Goal: Information Seeking & Learning: Learn about a topic

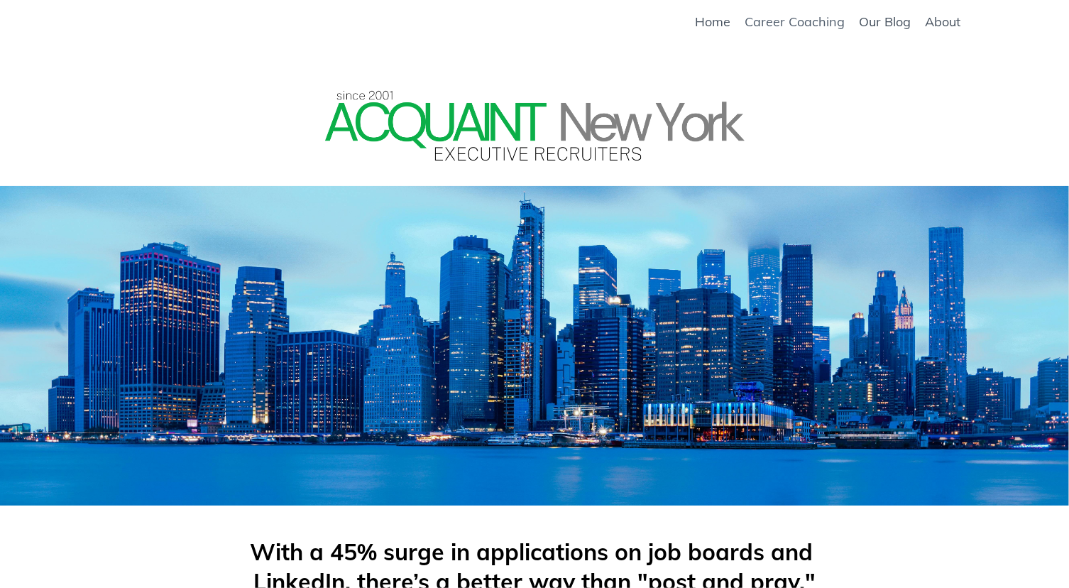
click at [784, 25] on link "Career Coaching" at bounding box center [794, 22] width 100 height 16
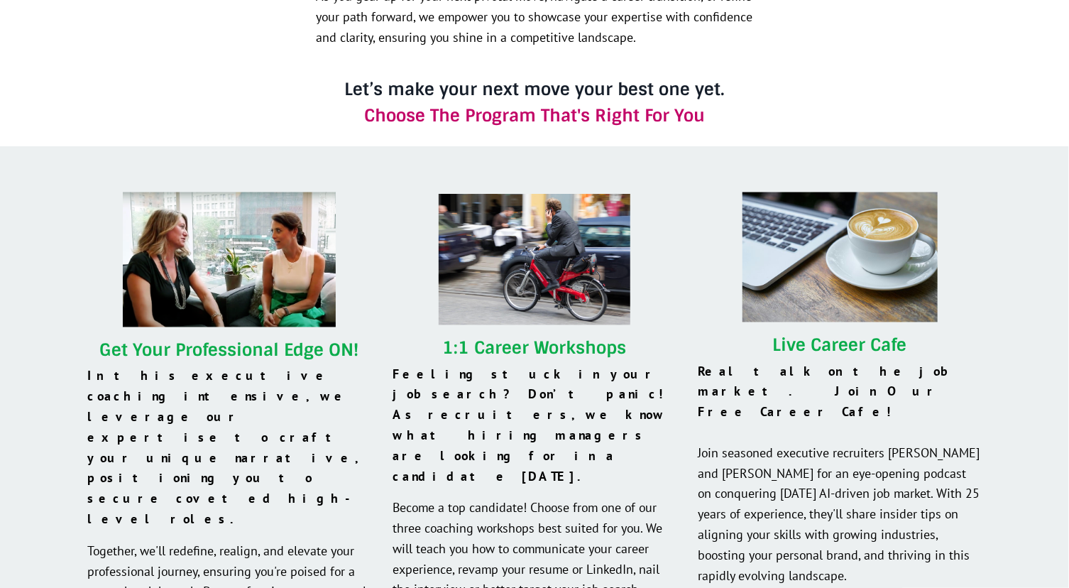
scroll to position [1269, 0]
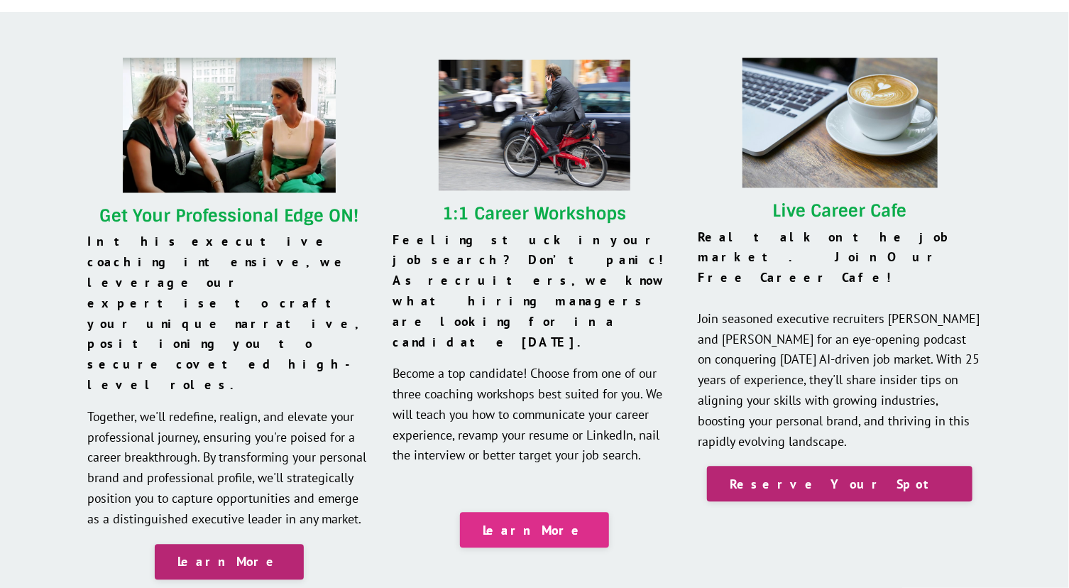
click at [514, 512] on link "Learn More" at bounding box center [534, 529] width 149 height 35
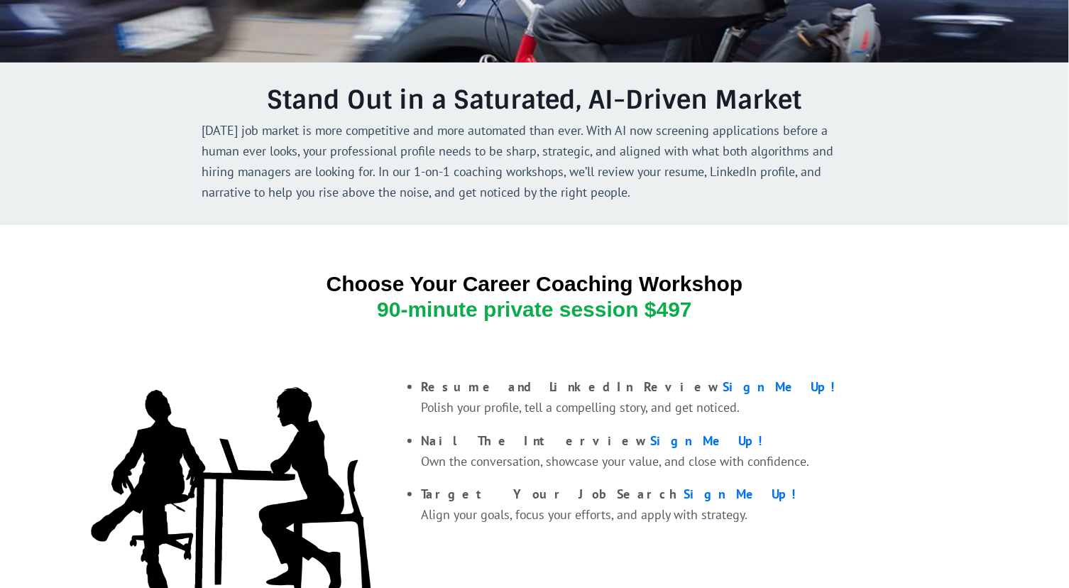
scroll to position [405, 0]
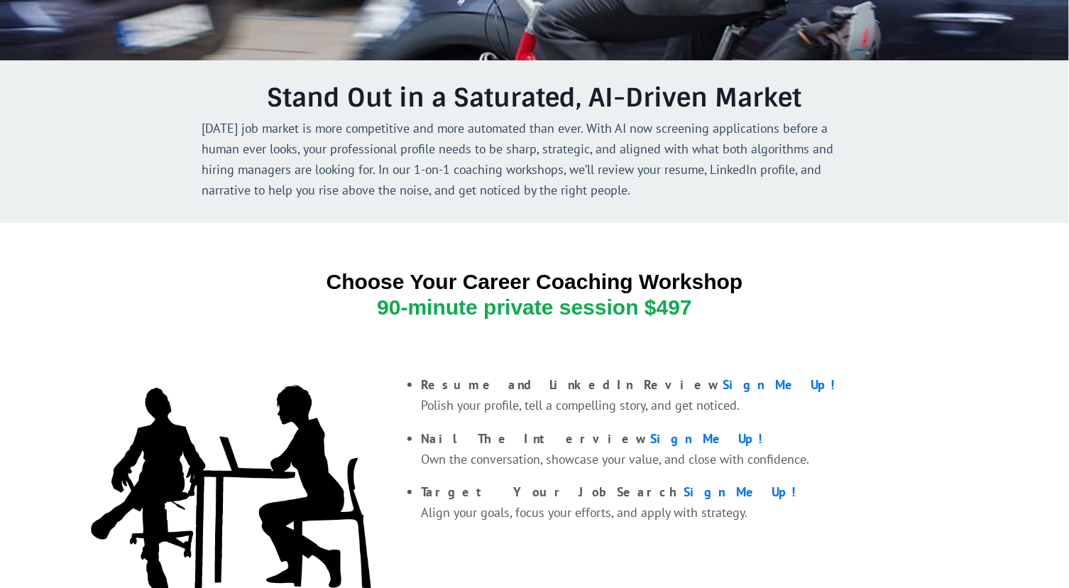
click at [556, 303] on span "90-minute private session $497" at bounding box center [534, 306] width 315 height 23
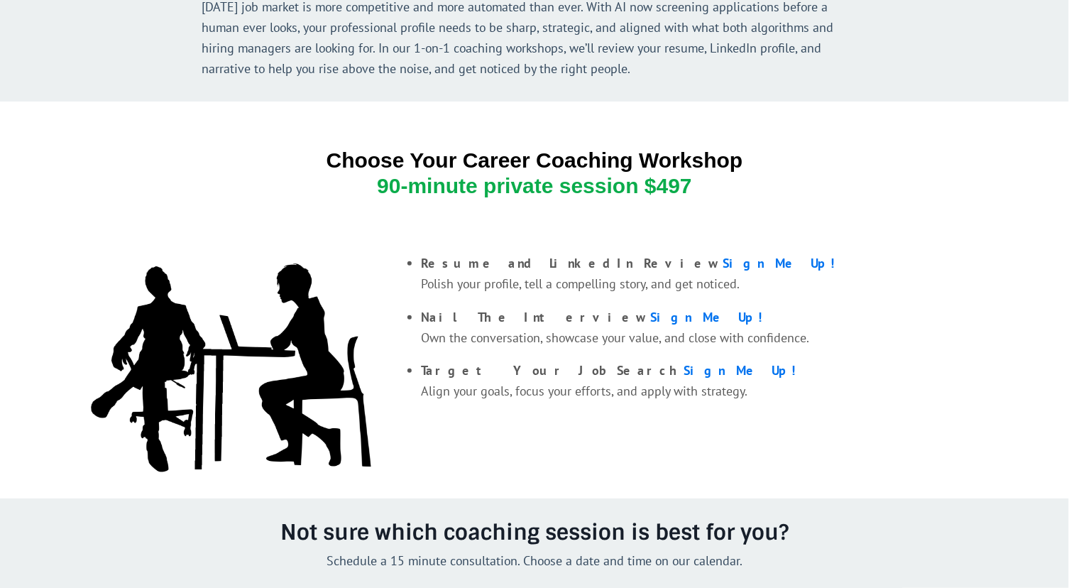
scroll to position [490, 0]
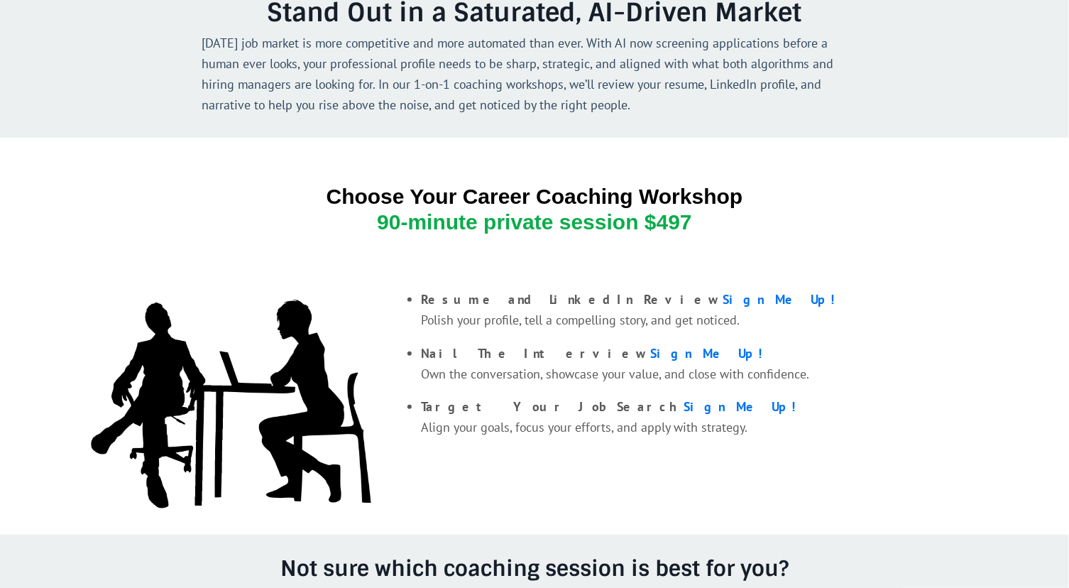
click at [681, 200] on span "Choose Your Career Coaching Workshop 90-minute private session $497" at bounding box center [534, 208] width 417 height 49
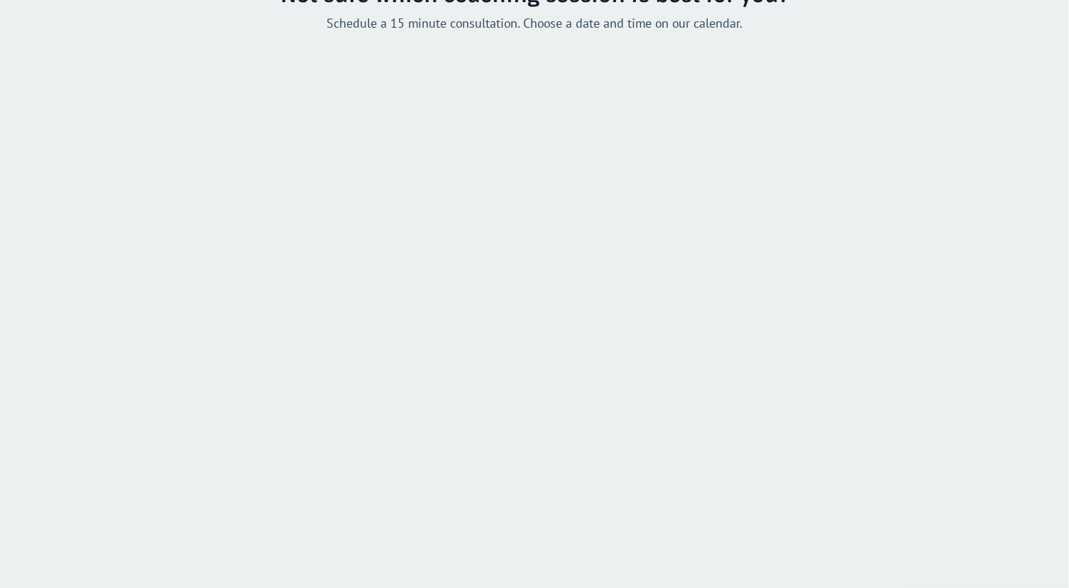
scroll to position [1336, 0]
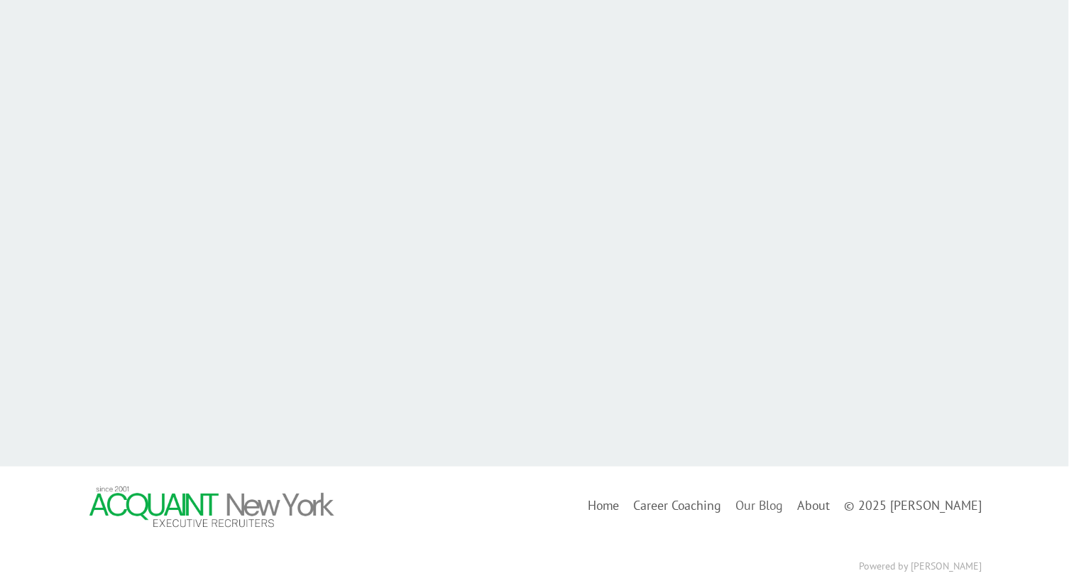
click at [783, 502] on link "Our Blog" at bounding box center [759, 506] width 48 height 21
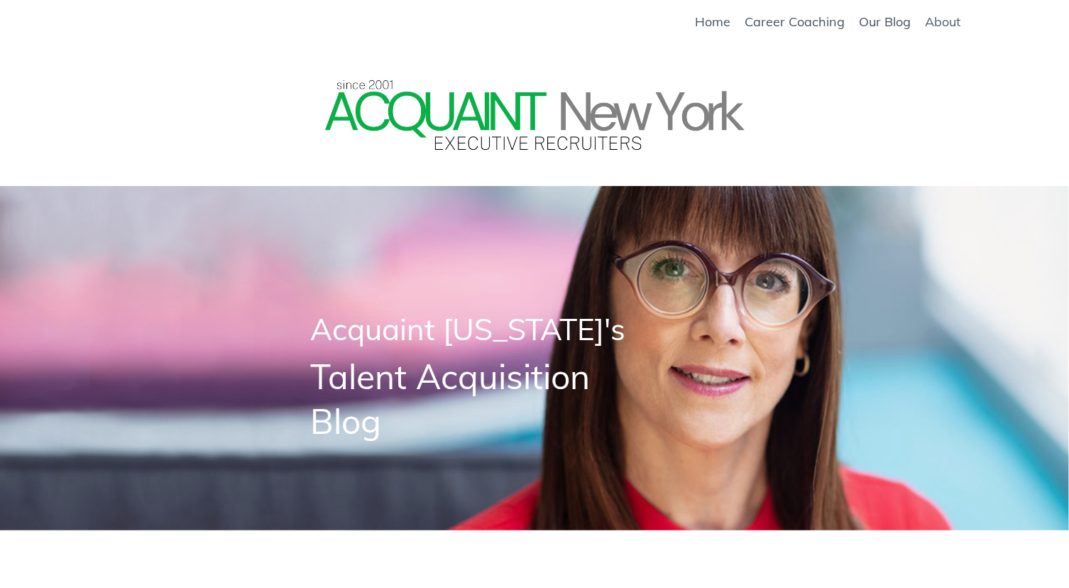
click at [945, 20] on link "About" at bounding box center [942, 22] width 35 height 16
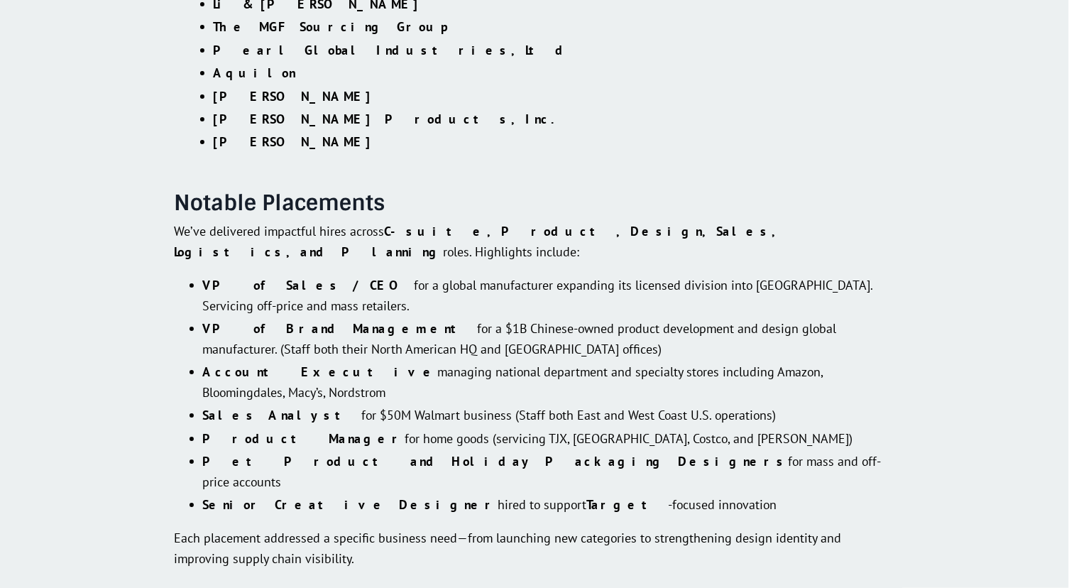
scroll to position [2472, 0]
